Goal: Task Accomplishment & Management: Complete application form

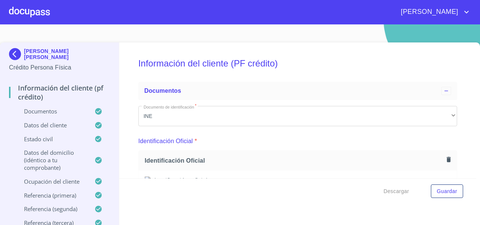
scroll to position [2012, 0]
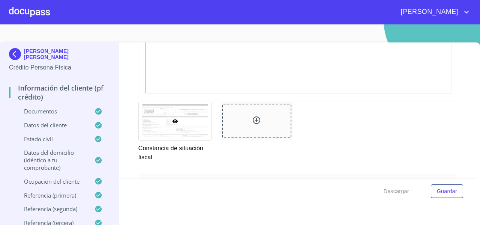
click at [32, 14] on div at bounding box center [29, 12] width 41 height 24
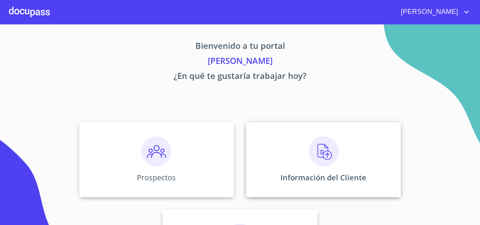
click at [282, 154] on div "Información del Cliente" at bounding box center [323, 159] width 155 height 75
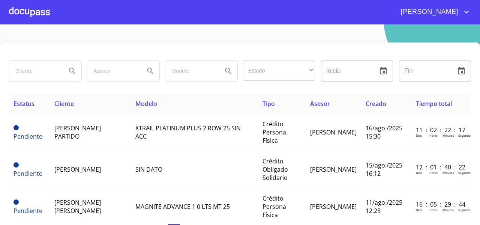
click at [30, 70] on input "search" at bounding box center [34, 71] width 51 height 20
type input "CHIC"
click at [74, 76] on button "Search" at bounding box center [72, 71] width 18 height 18
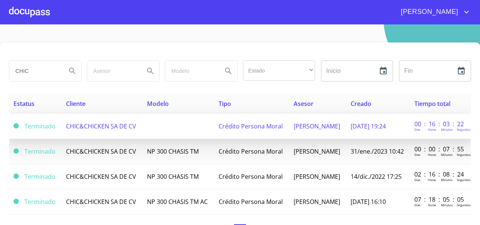
click at [86, 132] on td "CHIC&CHICKEN SA DE CV" at bounding box center [102, 126] width 81 height 25
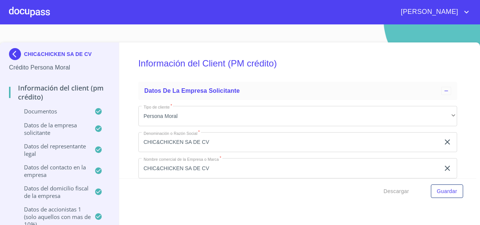
drag, startPoint x: 454, startPoint y: 117, endPoint x: 447, endPoint y: 55, distance: 63.0
click at [447, 55] on div "Información del Client (PM crédito) Datos de la empresa solicitante Tipo de cli…" at bounding box center [298, 110] width 358 height 136
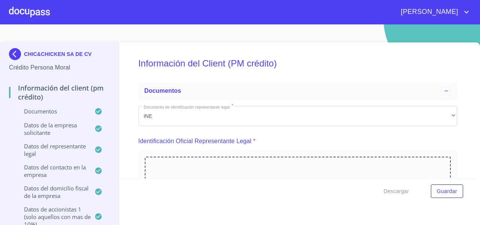
click at [454, 74] on div "Información del Client (PM crédito) Documentos Documento de identificación repr…" at bounding box center [298, 110] width 358 height 136
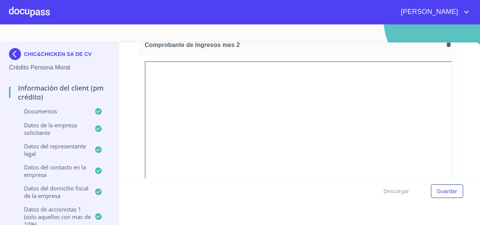
scroll to position [1099, 0]
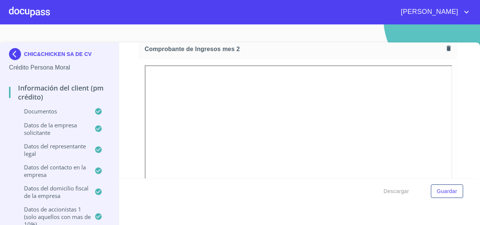
click at [13, 54] on img at bounding box center [16, 54] width 15 height 12
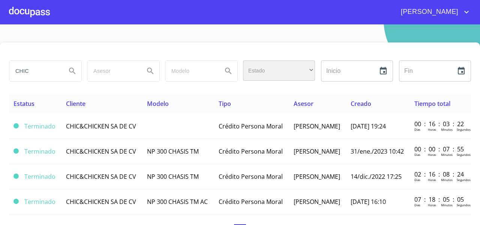
click at [287, 69] on div "​" at bounding box center [279, 70] width 72 height 20
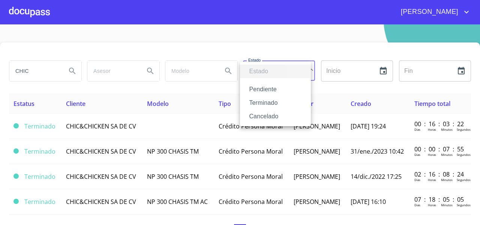
click at [264, 106] on li "Terminado" at bounding box center [275, 103] width 71 height 14
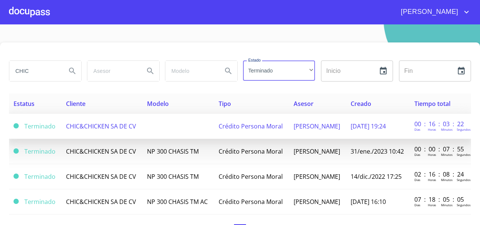
click at [98, 124] on span "CHIC&CHICKEN SA DE CV" at bounding box center [101, 126] width 70 height 8
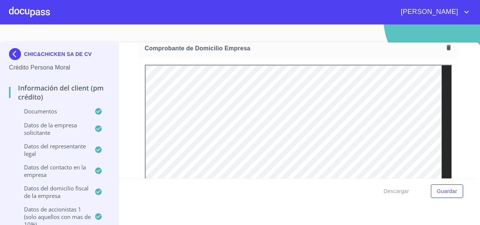
scroll to position [442, 0]
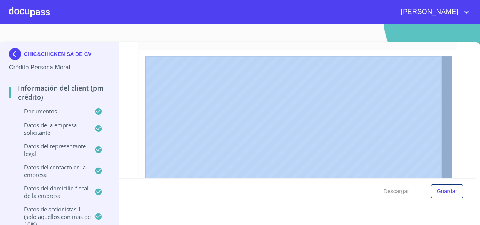
drag, startPoint x: 359, startPoint y: 196, endPoint x: 441, endPoint y: 108, distance: 120.8
click at [270, 15] on div "[PERSON_NAME] SA DE CV Crédito Persona Moral Información del Client (PM crédito…" at bounding box center [240, 112] width 480 height 225
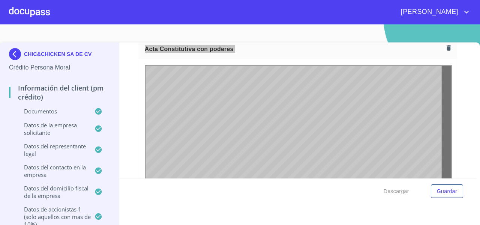
scroll to position [2062, 0]
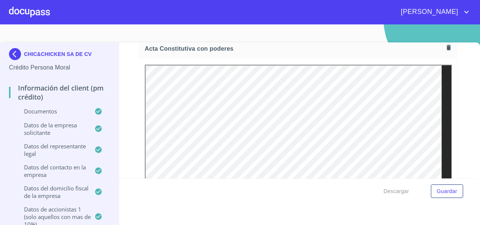
click at [451, 100] on div "Información del Client (PM crédito) Documentos Documento de identificación repr…" at bounding box center [298, 110] width 358 height 136
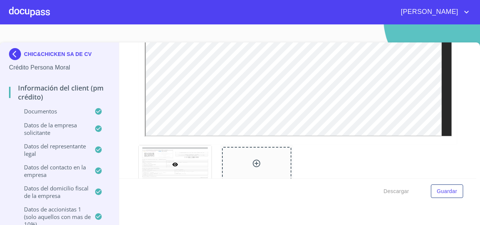
scroll to position [4124, 0]
